Goal: Task Accomplishment & Management: Complete application form

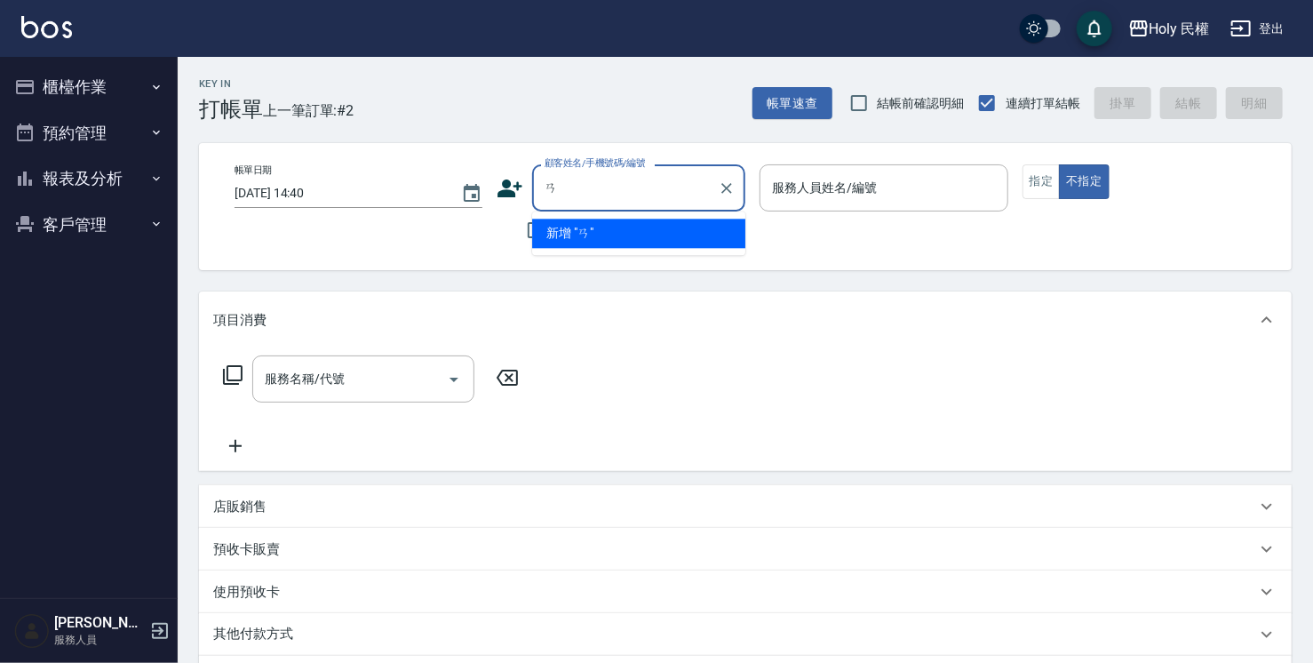
type input "ㄞ"
click at [615, 229] on li "黎/0909651995/" at bounding box center [638, 232] width 213 height 29
type input "黎/0909651995/"
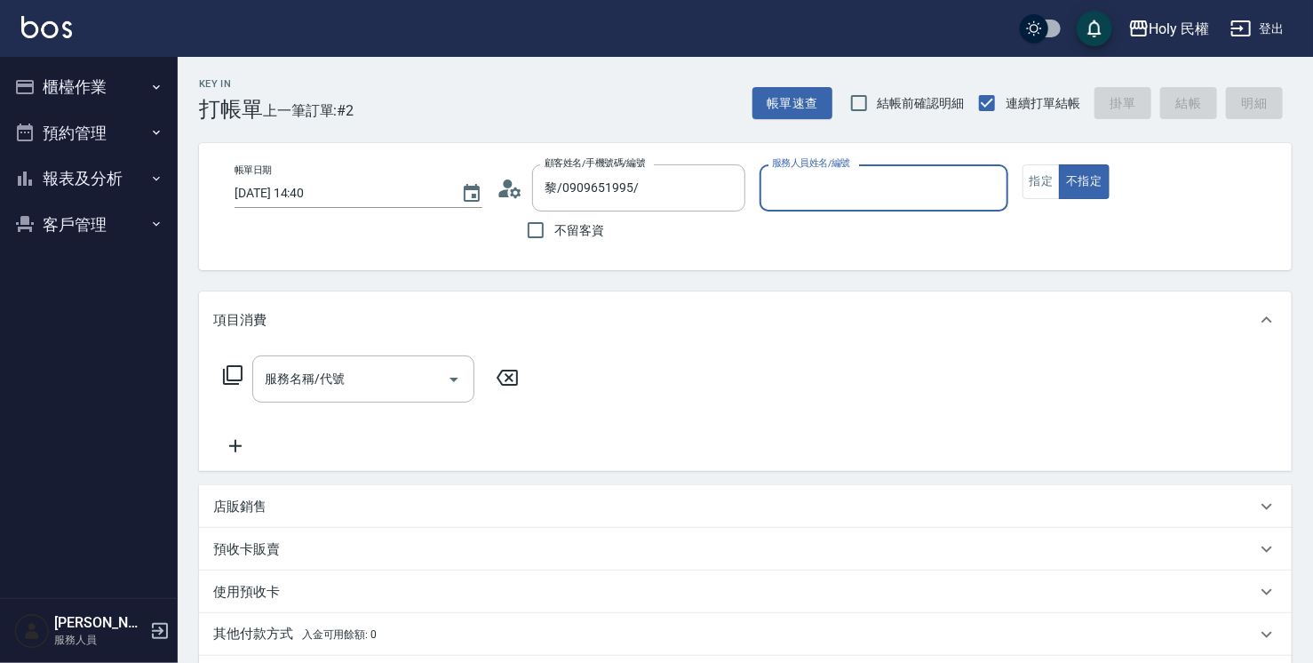
click at [867, 197] on input "服務人員姓名/編號" at bounding box center [883, 187] width 232 height 31
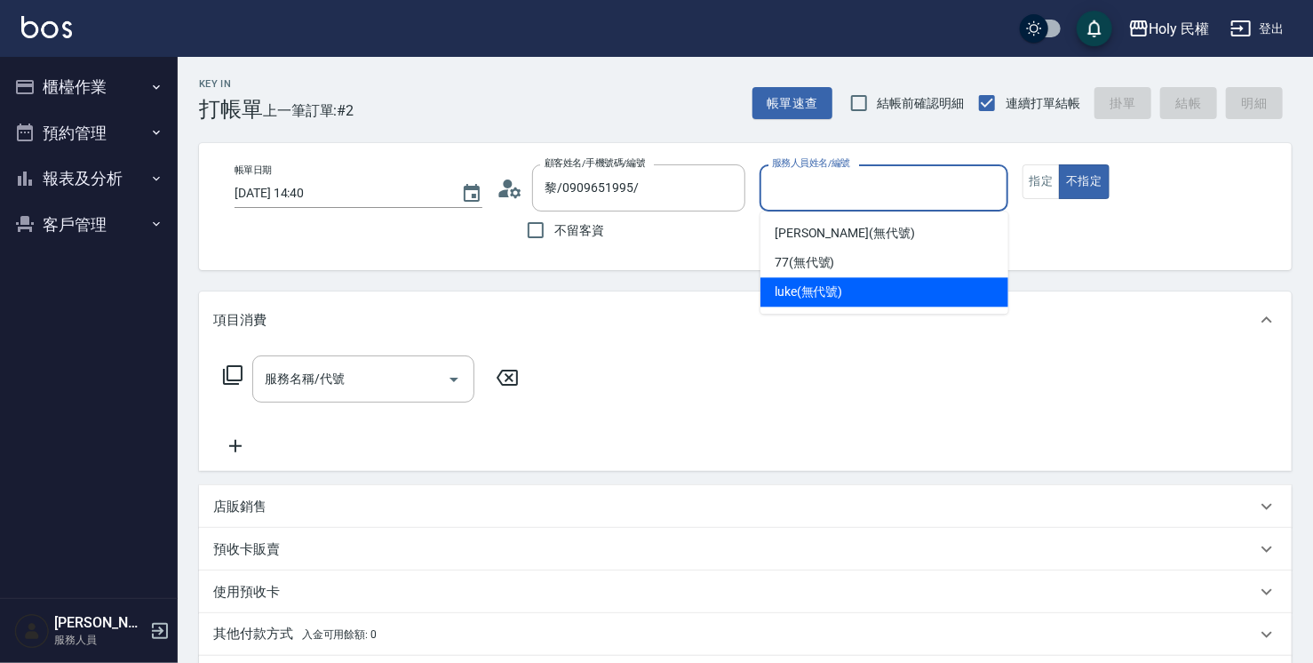
click at [808, 293] on span "luke (無代號)" at bounding box center [809, 291] width 68 height 19
type input "luke(無代號)"
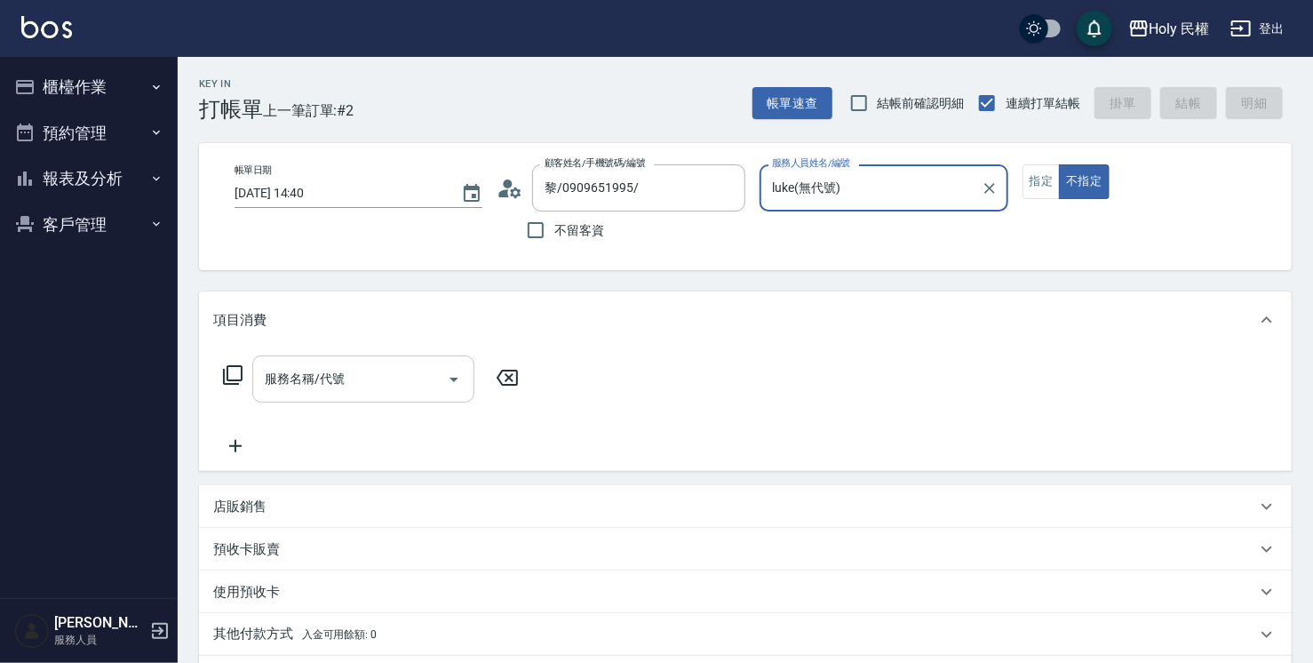
click at [373, 371] on input "服務名稱/代號" at bounding box center [349, 378] width 179 height 31
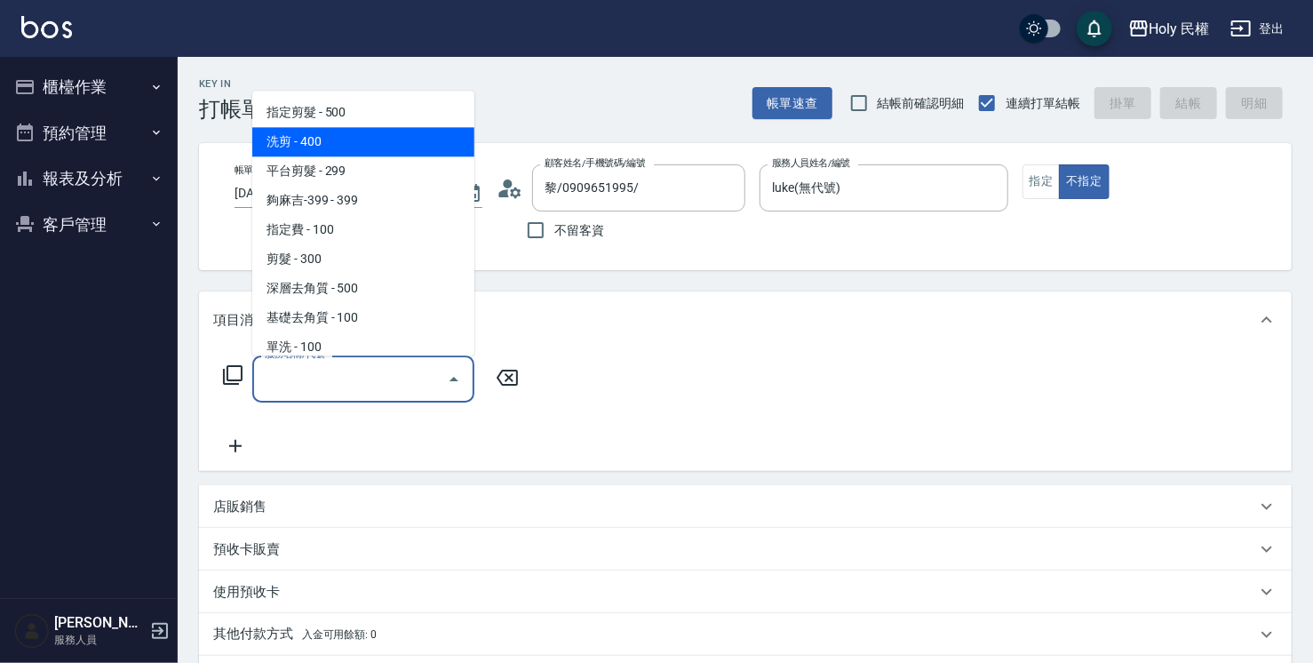
click at [321, 142] on span "洗剪 - 400" at bounding box center [363, 141] width 222 height 29
type input "洗剪(3)"
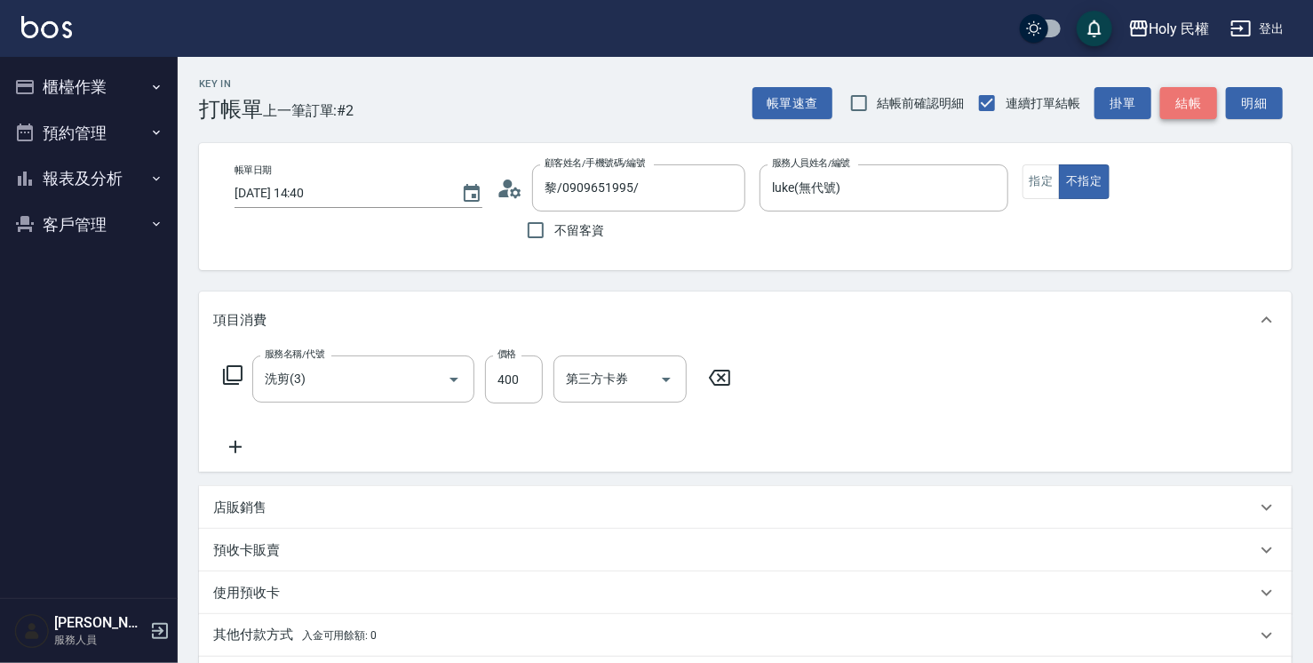
click at [1176, 107] on button "結帳" at bounding box center [1188, 103] width 57 height 33
type input "[DATE] 15:27"
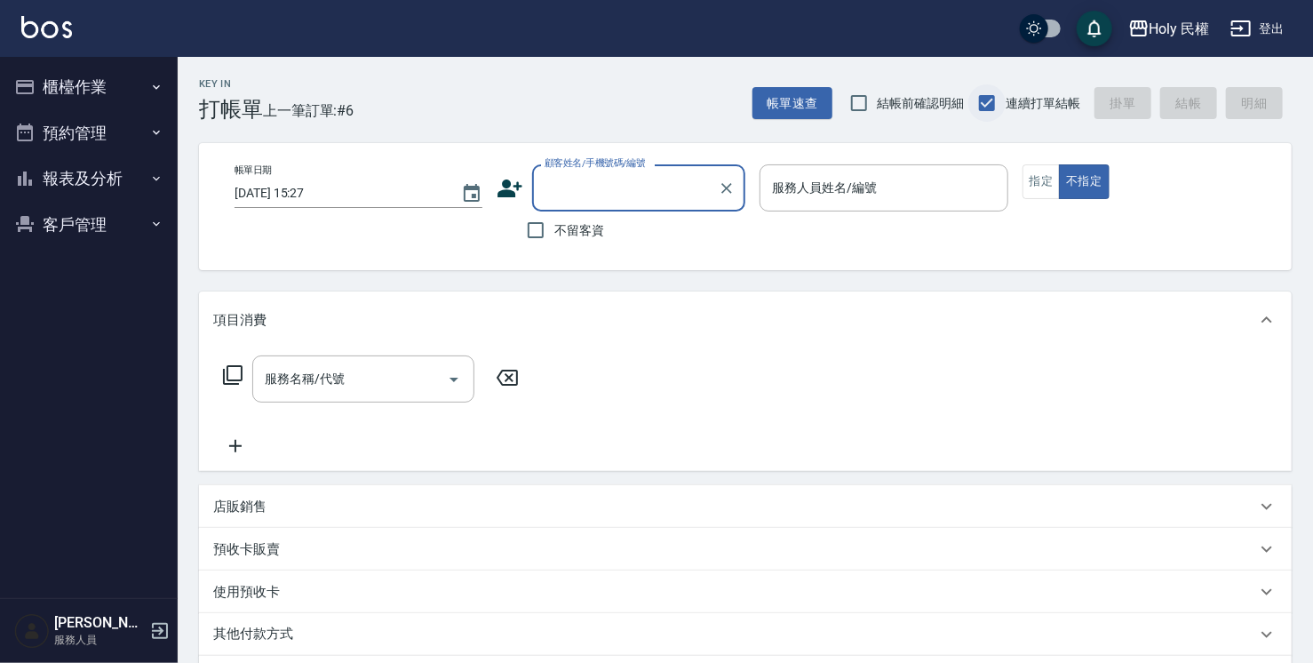
click at [989, 100] on input "連續打單結帳" at bounding box center [986, 102] width 37 height 37
checkbox input "false"
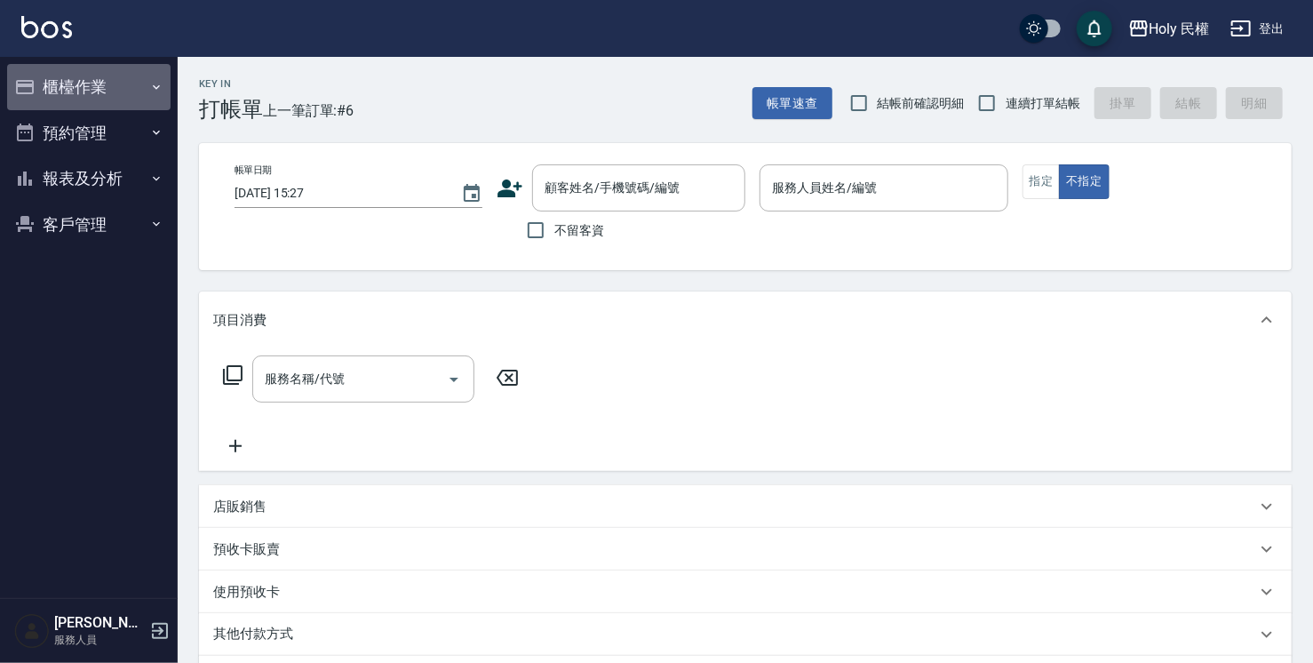
click at [75, 88] on button "櫃檯作業" at bounding box center [88, 87] width 163 height 46
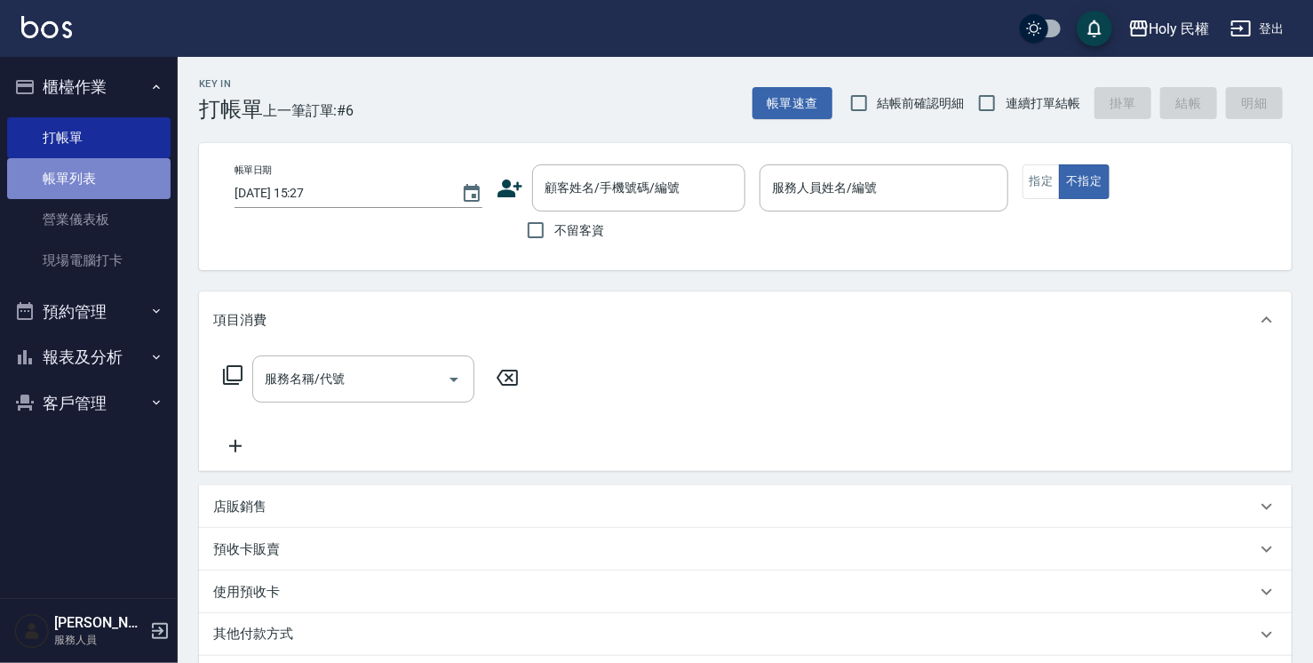
click at [89, 175] on link "帳單列表" at bounding box center [88, 178] width 163 height 41
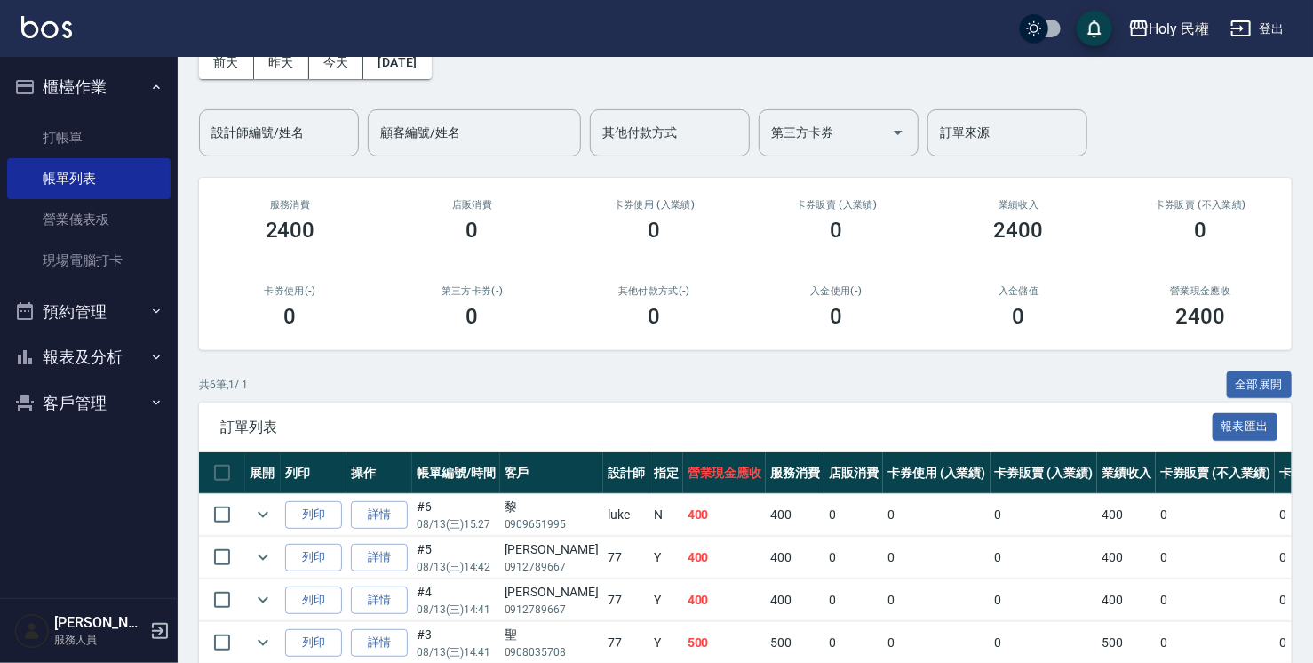
scroll to position [264, 0]
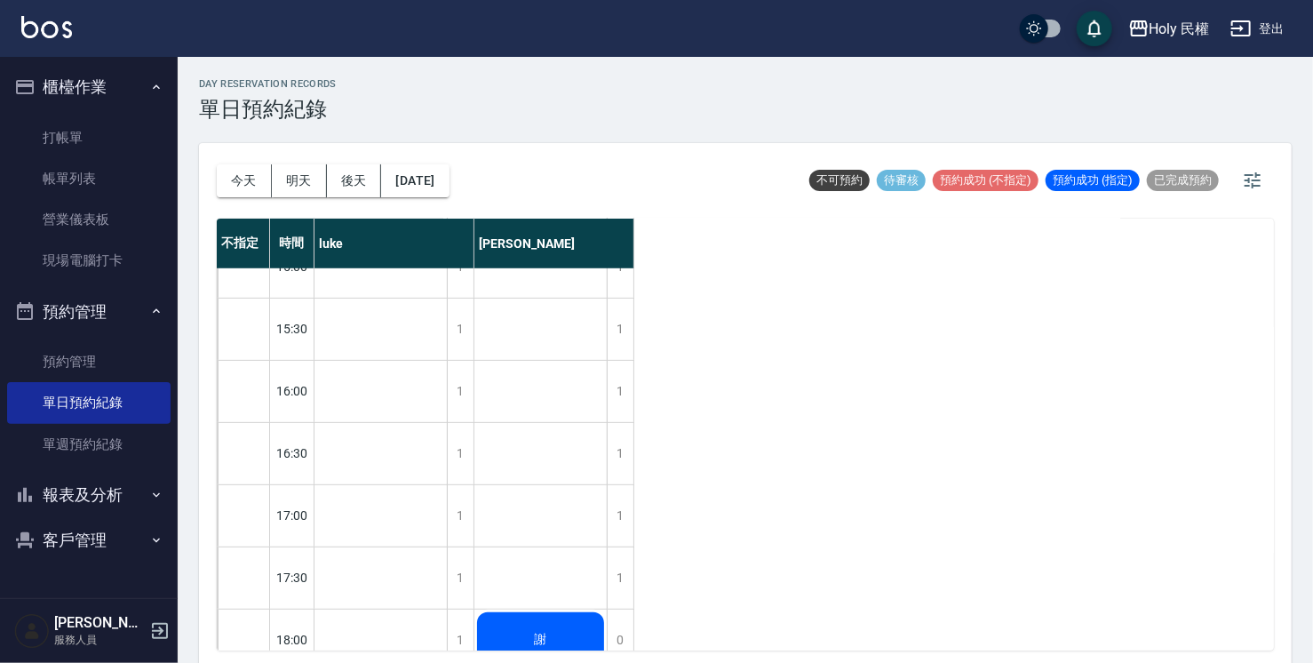
scroll to position [355, 0]
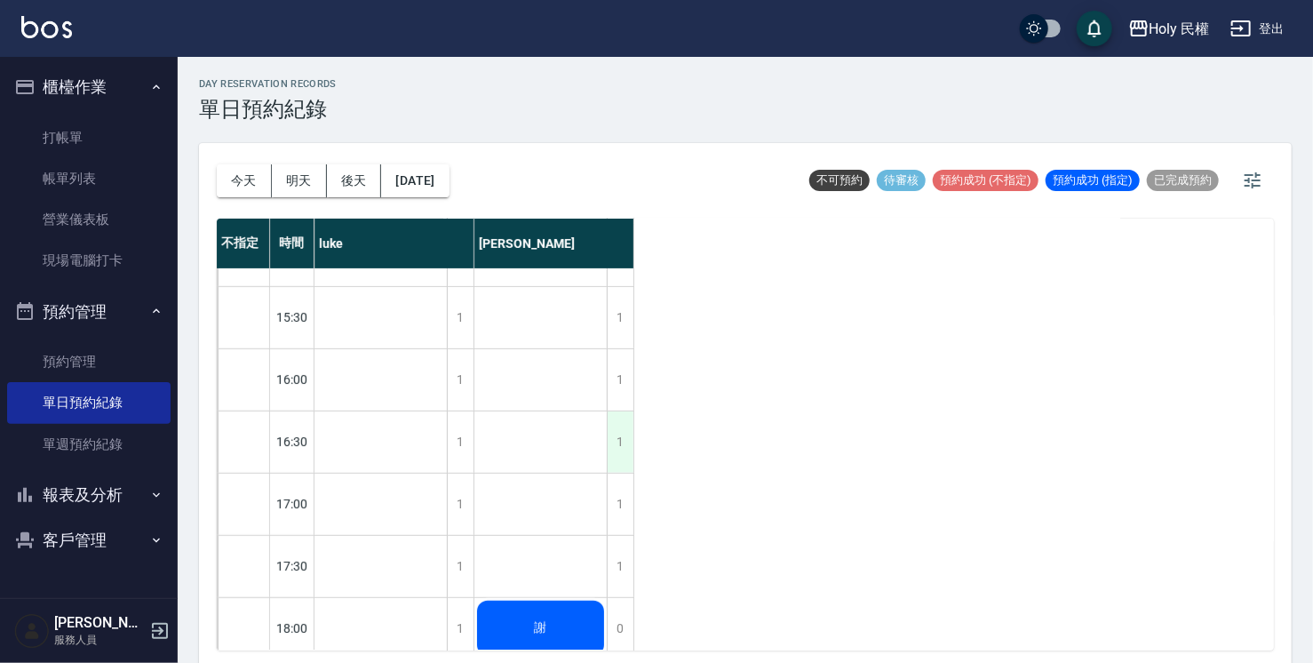
click at [616, 442] on div "1" at bounding box center [620, 441] width 27 height 61
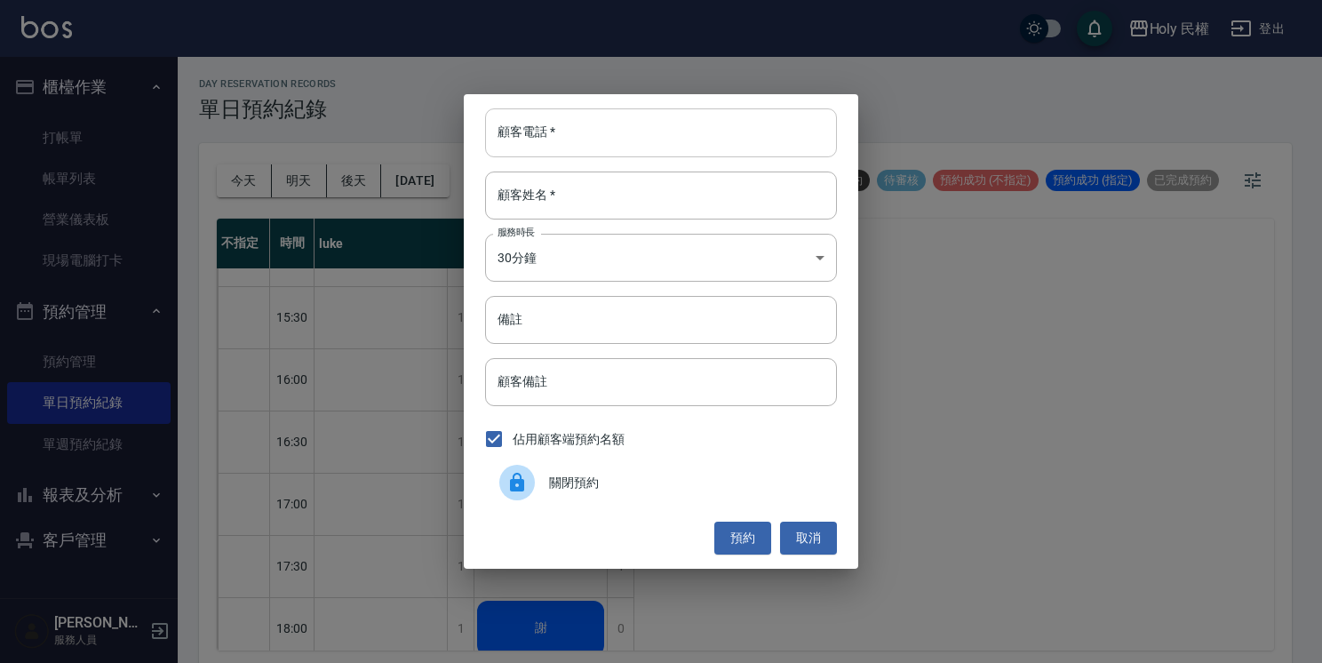
click at [576, 137] on input "顧客電話   *" at bounding box center [661, 132] width 352 height 48
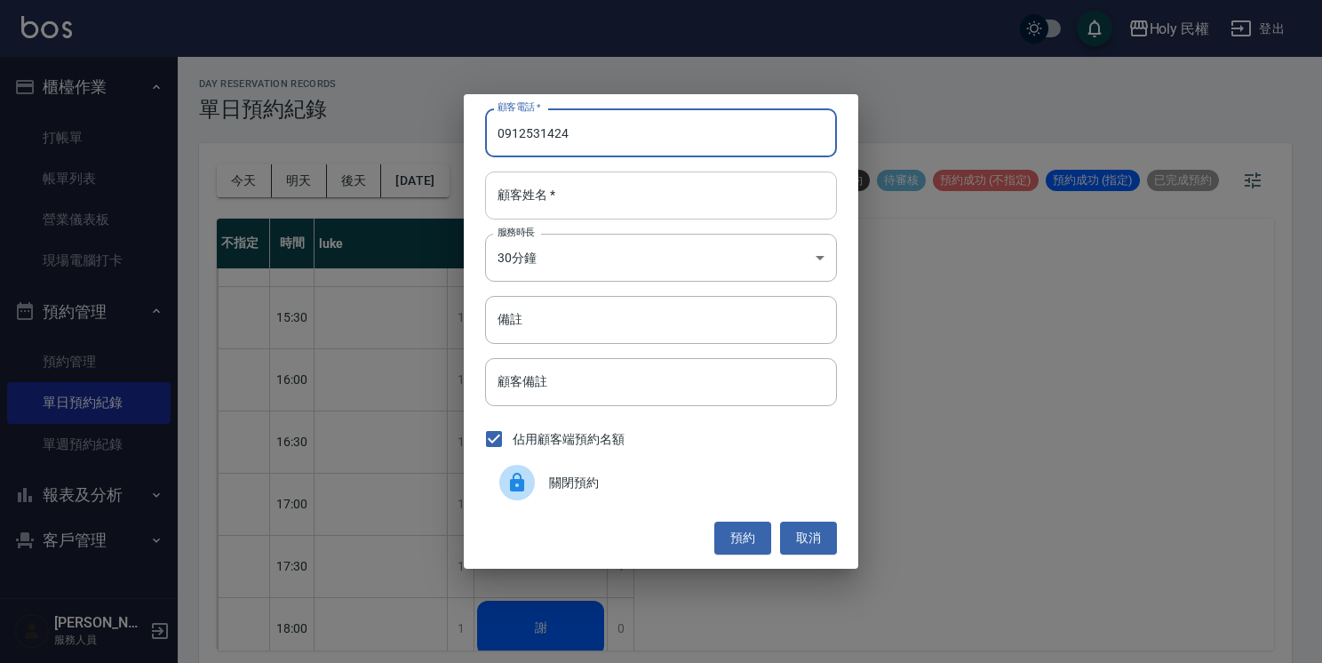
type input "0912531424"
click at [564, 201] on input "顧客姓名   *" at bounding box center [661, 195] width 352 height 48
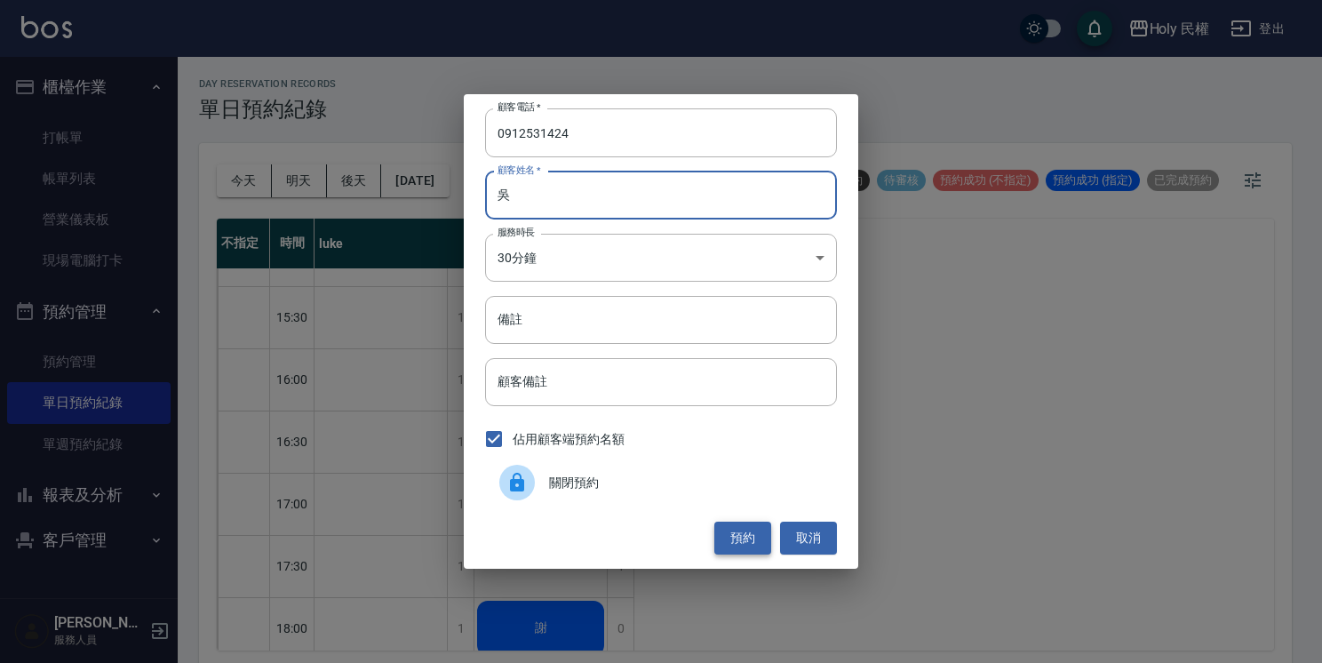
type input "吳"
click at [745, 535] on button "預約" at bounding box center [742, 537] width 57 height 33
